Goal: Task Accomplishment & Management: Manage account settings

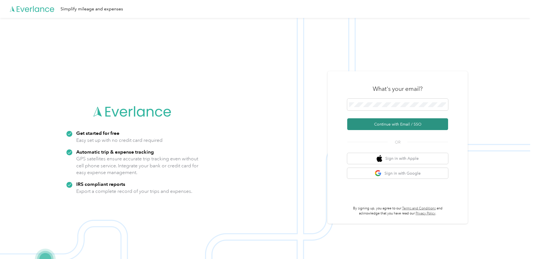
click at [390, 123] on button "Continue with Email / SSO" at bounding box center [397, 124] width 101 height 12
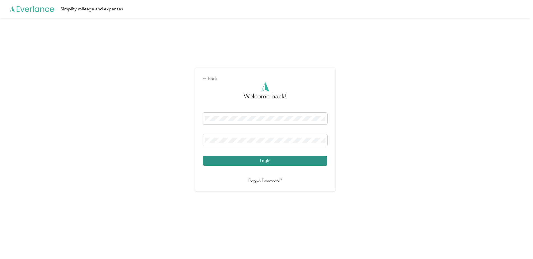
click at [266, 158] on button "Login" at bounding box center [265, 161] width 124 height 10
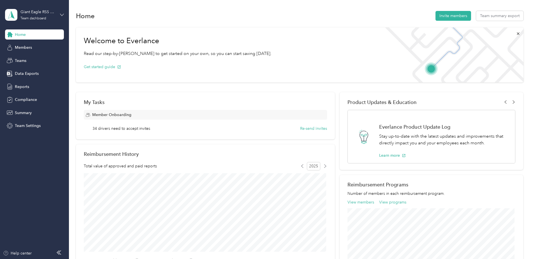
click at [61, 16] on icon at bounding box center [62, 15] width 4 height 4
click at [22, 58] on div "Personal dashboard" at bounding box center [27, 58] width 35 height 6
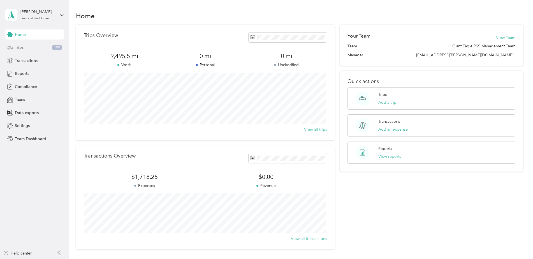
click at [19, 48] on span "Trips" at bounding box center [19, 48] width 9 height 6
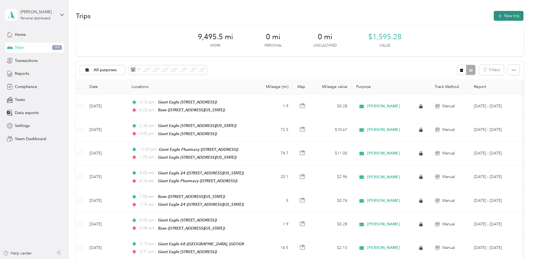
click at [506, 14] on button "New trip" at bounding box center [509, 16] width 30 height 10
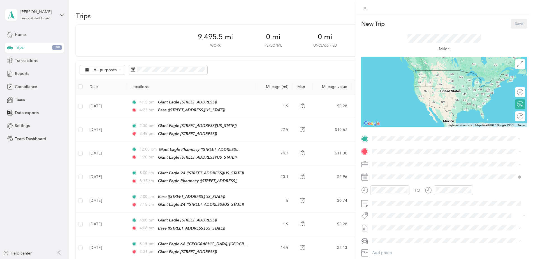
click at [387, 215] on div "Base [STREET_ADDRESS][US_STATE]" at bounding box center [411, 217] width 56 height 12
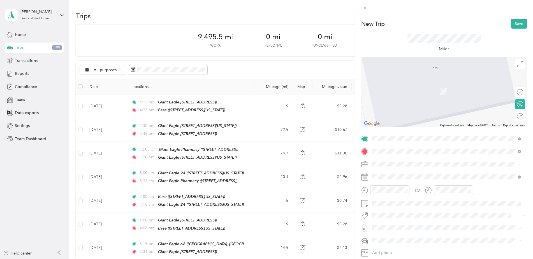
click at [392, 175] on div "Giant Eagle 641 [STREET_ADDRESS][US_STATE]" at bounding box center [411, 177] width 56 height 12
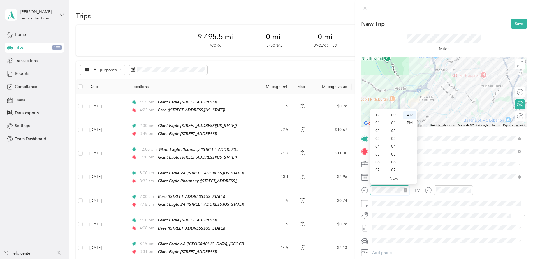
scroll to position [34, 0]
click at [378, 153] on div "09" at bounding box center [377, 152] width 13 height 8
drag, startPoint x: 394, startPoint y: 114, endPoint x: 404, endPoint y: 114, distance: 10.9
click at [394, 114] on div "00" at bounding box center [393, 115] width 13 height 8
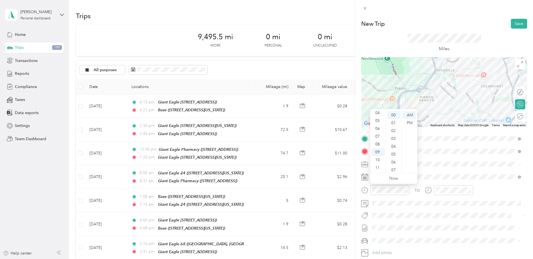
drag, startPoint x: 409, startPoint y: 114, endPoint x: 430, endPoint y: 145, distance: 37.9
click at [409, 114] on div "AM" at bounding box center [409, 115] width 13 height 8
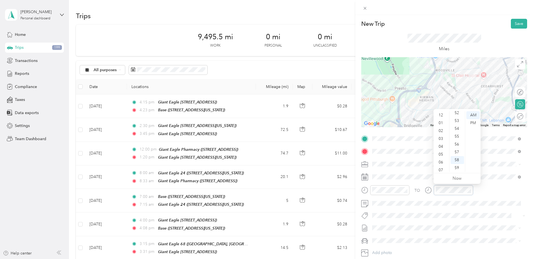
scroll to position [34, 0]
click at [441, 151] on div "09" at bounding box center [441, 152] width 13 height 8
click at [457, 160] on div "08" at bounding box center [457, 160] width 13 height 8
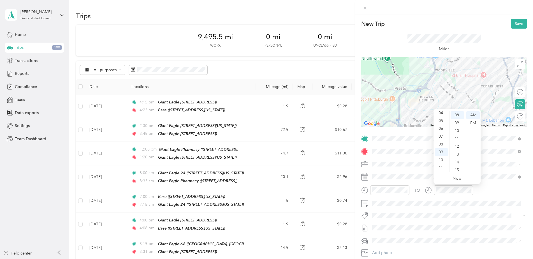
drag, startPoint x: 476, startPoint y: 115, endPoint x: 468, endPoint y: 127, distance: 14.3
click at [475, 115] on div "AM" at bounding box center [472, 115] width 13 height 8
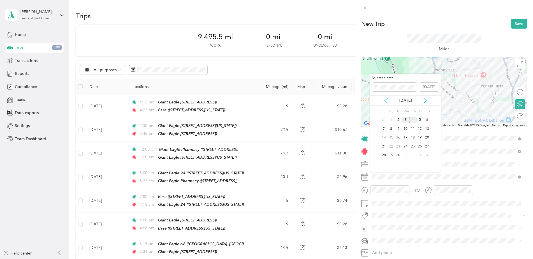
click at [406, 119] on div "3" at bounding box center [405, 120] width 7 height 7
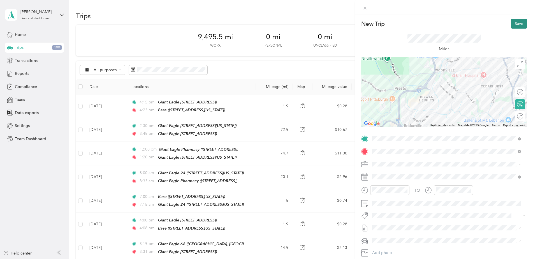
click at [515, 22] on button "Save" at bounding box center [519, 24] width 16 height 10
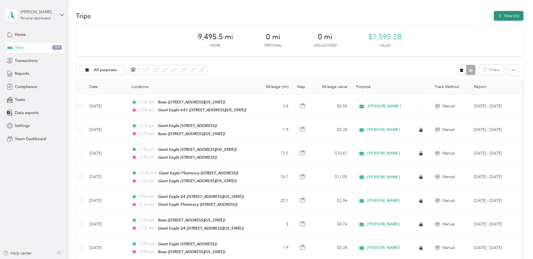
click at [505, 13] on button "New trip" at bounding box center [509, 16] width 30 height 10
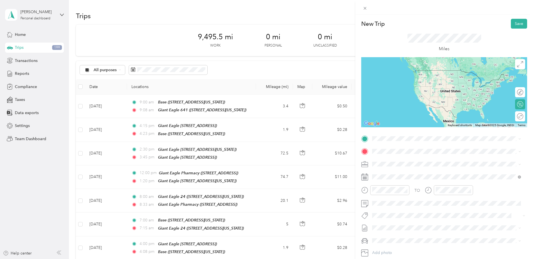
click at [390, 162] on div "Giant Eagle 641 [STREET_ADDRESS][US_STATE]" at bounding box center [411, 162] width 56 height 12
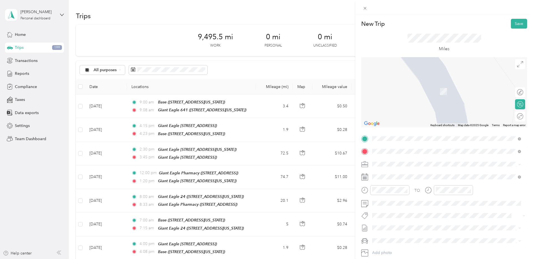
click at [395, 211] on div "Giant Eagle [STREET_ADDRESS][US_STATE]" at bounding box center [434, 214] width 103 height 12
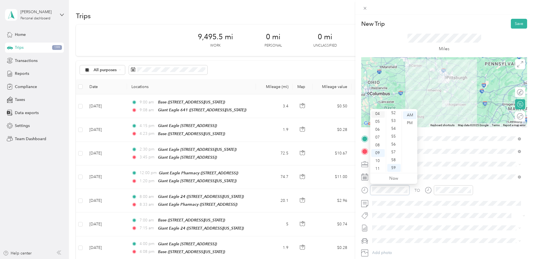
scroll to position [34, 0]
click at [377, 165] on div "11" at bounding box center [377, 168] width 13 height 8
click at [395, 115] on div "00" at bounding box center [393, 115] width 13 height 8
click at [408, 115] on div "AM" at bounding box center [409, 115] width 13 height 8
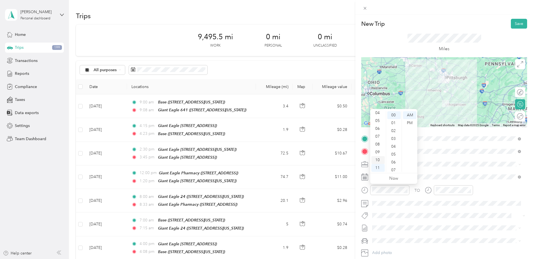
click at [376, 160] on div "10" at bounding box center [377, 160] width 13 height 8
click at [395, 150] on div "15" at bounding box center [393, 149] width 13 height 8
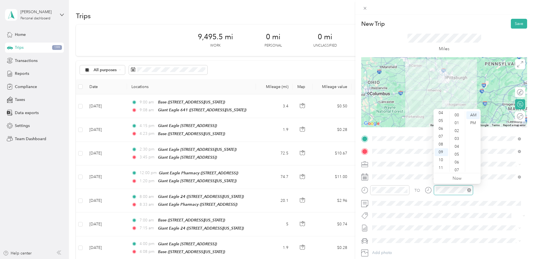
scroll to position [410, 0]
click at [440, 167] on div "11" at bounding box center [441, 168] width 13 height 8
click at [456, 154] on div "05" at bounding box center [457, 155] width 13 height 8
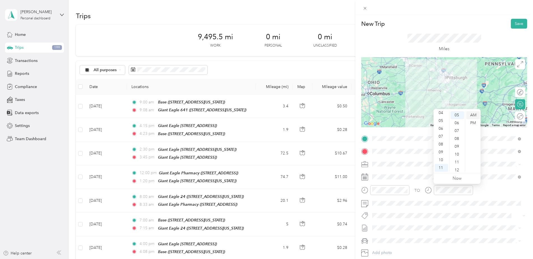
click at [475, 113] on div "AM" at bounding box center [472, 115] width 13 height 8
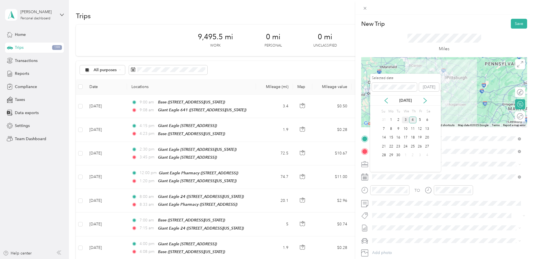
click at [405, 119] on div "3" at bounding box center [405, 120] width 7 height 7
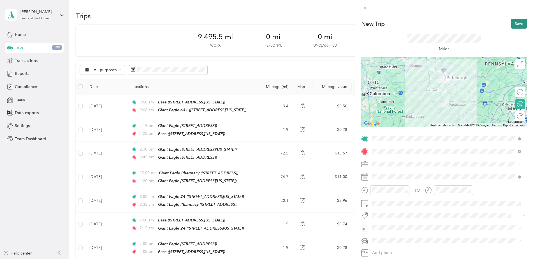
click at [512, 22] on button "Save" at bounding box center [519, 24] width 16 height 10
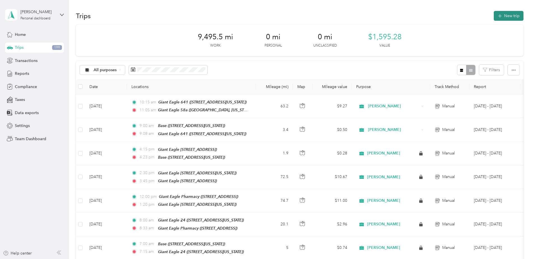
click at [507, 15] on button "New trip" at bounding box center [509, 16] width 30 height 10
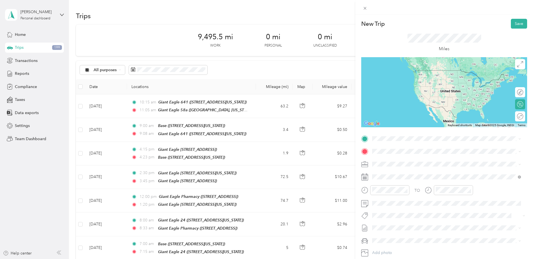
click at [400, 161] on div "Giant Eagle [STREET_ADDRESS][US_STATE]" at bounding box center [434, 164] width 103 height 12
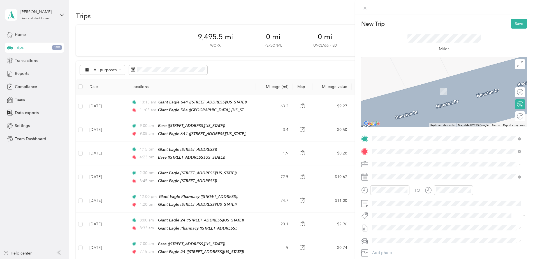
click at [389, 193] on div "Giant Eagle [STREET_ADDRESS][US_STATE][US_STATE][US_STATE]" at bounding box center [431, 195] width 97 height 12
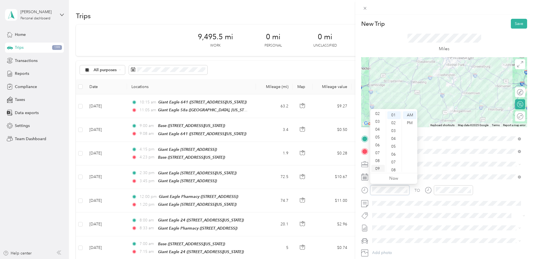
scroll to position [0, 0]
click at [379, 114] on div "12" at bounding box center [377, 115] width 13 height 8
click at [394, 122] on div "01" at bounding box center [393, 123] width 13 height 8
click at [409, 122] on div "PM" at bounding box center [409, 123] width 13 height 8
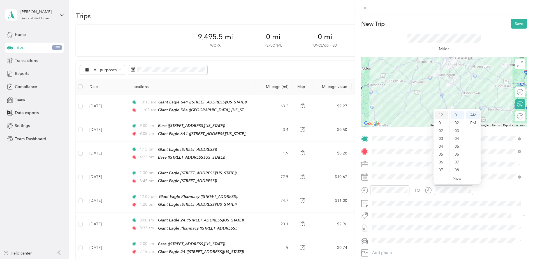
click at [441, 115] on div "12" at bounding box center [441, 115] width 13 height 8
click at [457, 112] on div "40" at bounding box center [457, 113] width 13 height 8
click at [473, 121] on div "PM" at bounding box center [472, 123] width 13 height 8
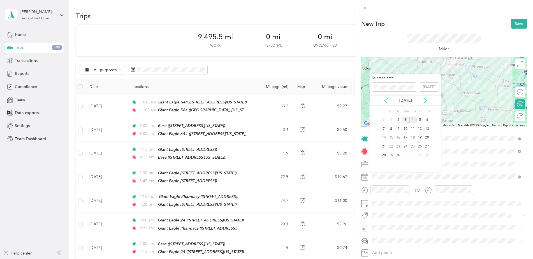
click at [406, 121] on div "3" at bounding box center [405, 120] width 7 height 7
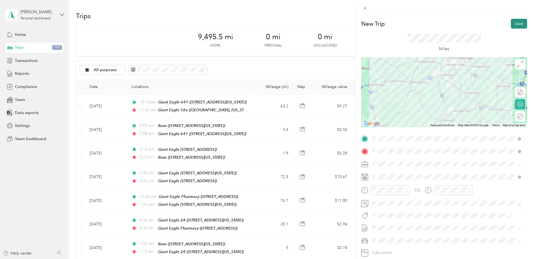
click at [512, 22] on button "Save" at bounding box center [519, 24] width 16 height 10
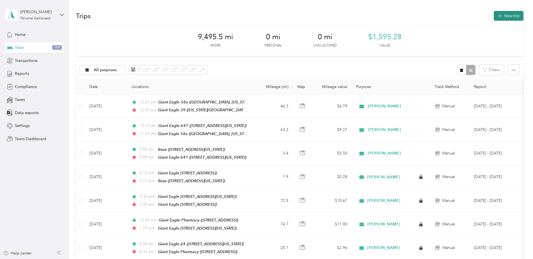
click at [504, 14] on button "New trip" at bounding box center [509, 16] width 30 height 10
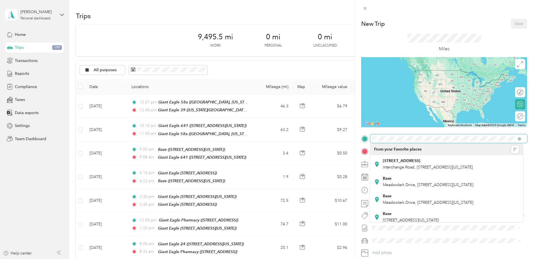
click at [372, 139] on span at bounding box center [448, 138] width 157 height 9
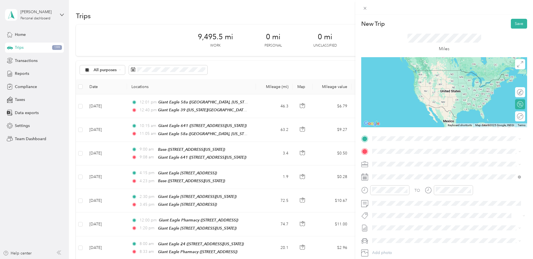
click at [396, 176] on strong "Giant Eagle 39" at bounding box center [397, 177] width 28 height 5
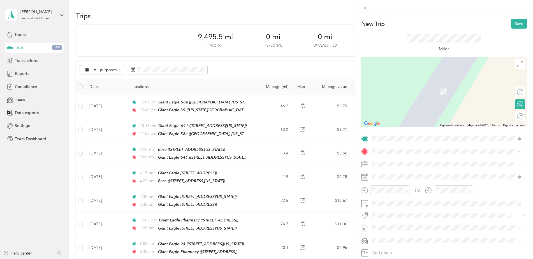
click at [396, 179] on div "TEAM Giant Eagle [STREET_ADDRESS]" at bounding box center [403, 178] width 41 height 14
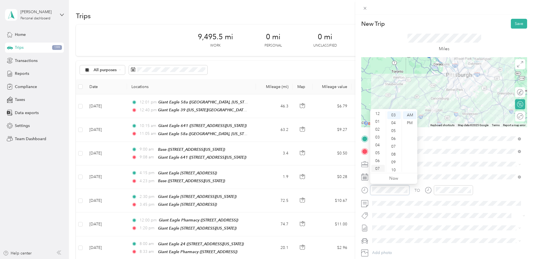
scroll to position [0, 0]
click at [378, 121] on div "01" at bounding box center [377, 123] width 13 height 8
click at [393, 171] on div "10" at bounding box center [393, 170] width 13 height 8
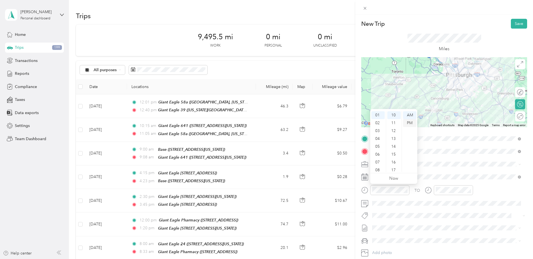
click at [408, 122] on div "PM" at bounding box center [409, 123] width 13 height 8
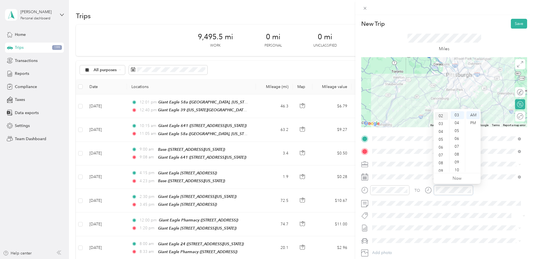
scroll to position [0, 0]
click at [441, 121] on div "01" at bounding box center [441, 123] width 13 height 8
click at [459, 141] on div "35" at bounding box center [457, 142] width 13 height 8
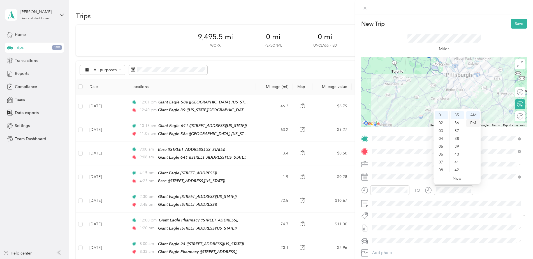
click at [472, 122] on div "PM" at bounding box center [472, 123] width 13 height 8
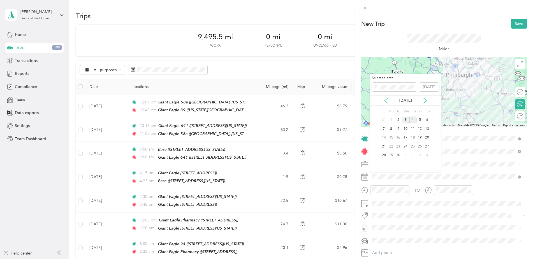
click at [406, 120] on div "3" at bounding box center [405, 120] width 7 height 7
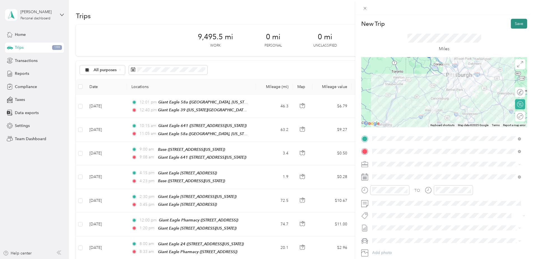
click at [513, 25] on button "Save" at bounding box center [519, 24] width 16 height 10
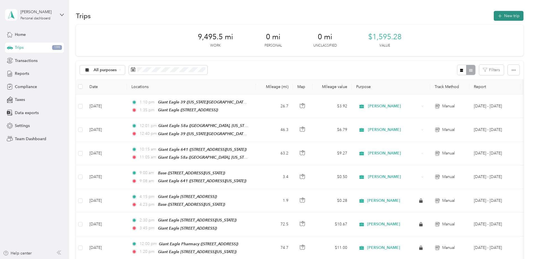
click at [508, 15] on button "New trip" at bounding box center [509, 16] width 30 height 10
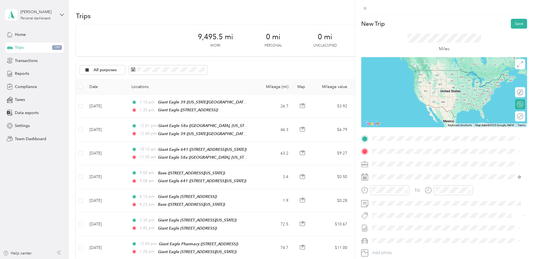
click at [400, 166] on div "TEAM Giant Eagle [STREET_ADDRESS]" at bounding box center [403, 164] width 41 height 14
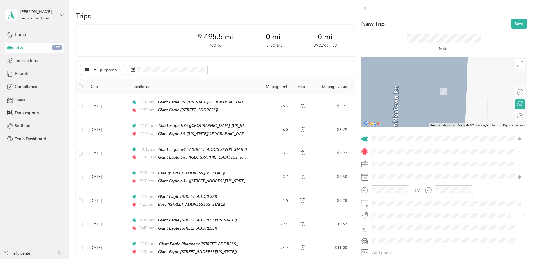
click at [387, 230] on div "Base [STREET_ADDRESS][US_STATE]" at bounding box center [411, 227] width 56 height 12
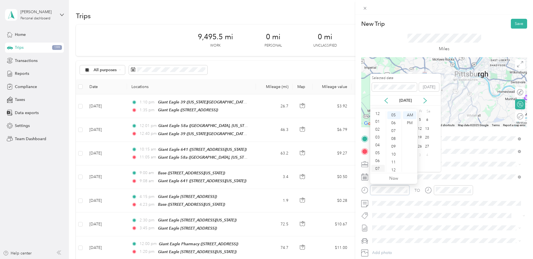
scroll to position [0, 0]
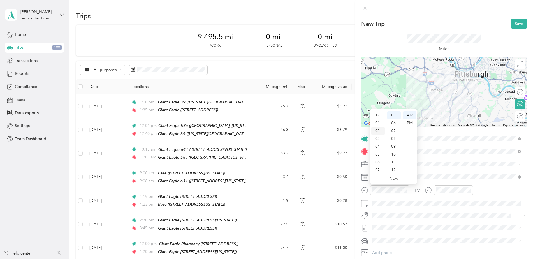
click at [378, 131] on div "02" at bounding box center [377, 131] width 13 height 8
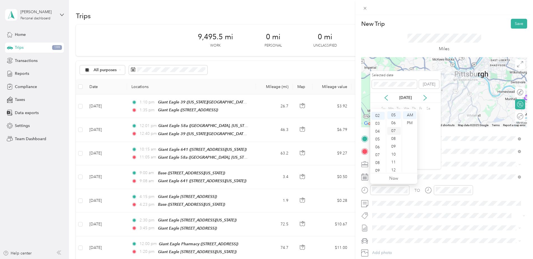
scroll to position [16, 0]
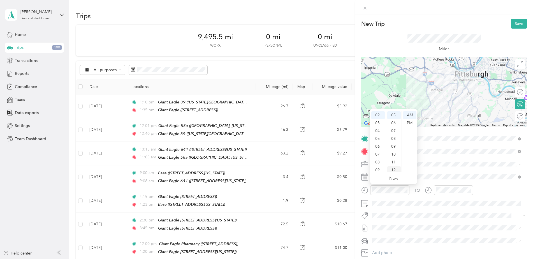
click at [394, 170] on div "12" at bounding box center [393, 170] width 13 height 8
click at [409, 123] on div "PM" at bounding box center [409, 123] width 13 height 8
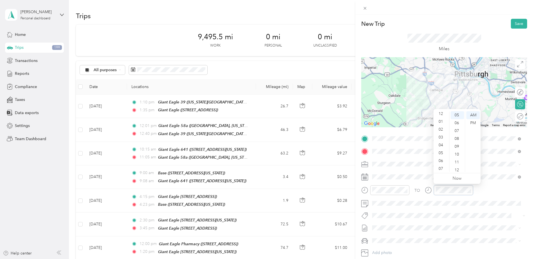
scroll to position [0, 0]
click at [442, 131] on div "02" at bounding box center [441, 131] width 13 height 8
click at [457, 143] on div "25" at bounding box center [457, 143] width 13 height 8
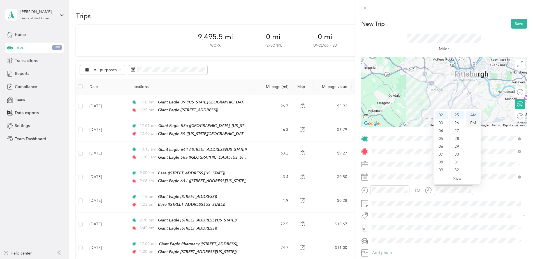
click at [472, 122] on div "PM" at bounding box center [472, 123] width 13 height 8
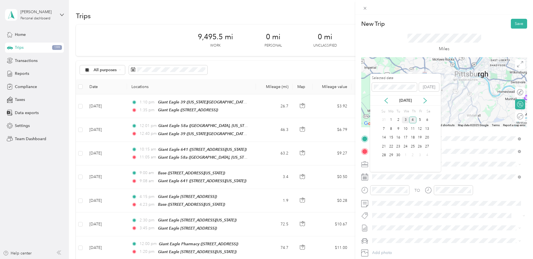
click at [405, 120] on div "3" at bounding box center [405, 120] width 7 height 7
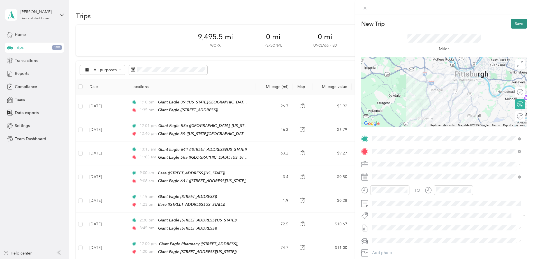
click at [514, 22] on button "Save" at bounding box center [519, 24] width 16 height 10
